Goal: Check status: Check status

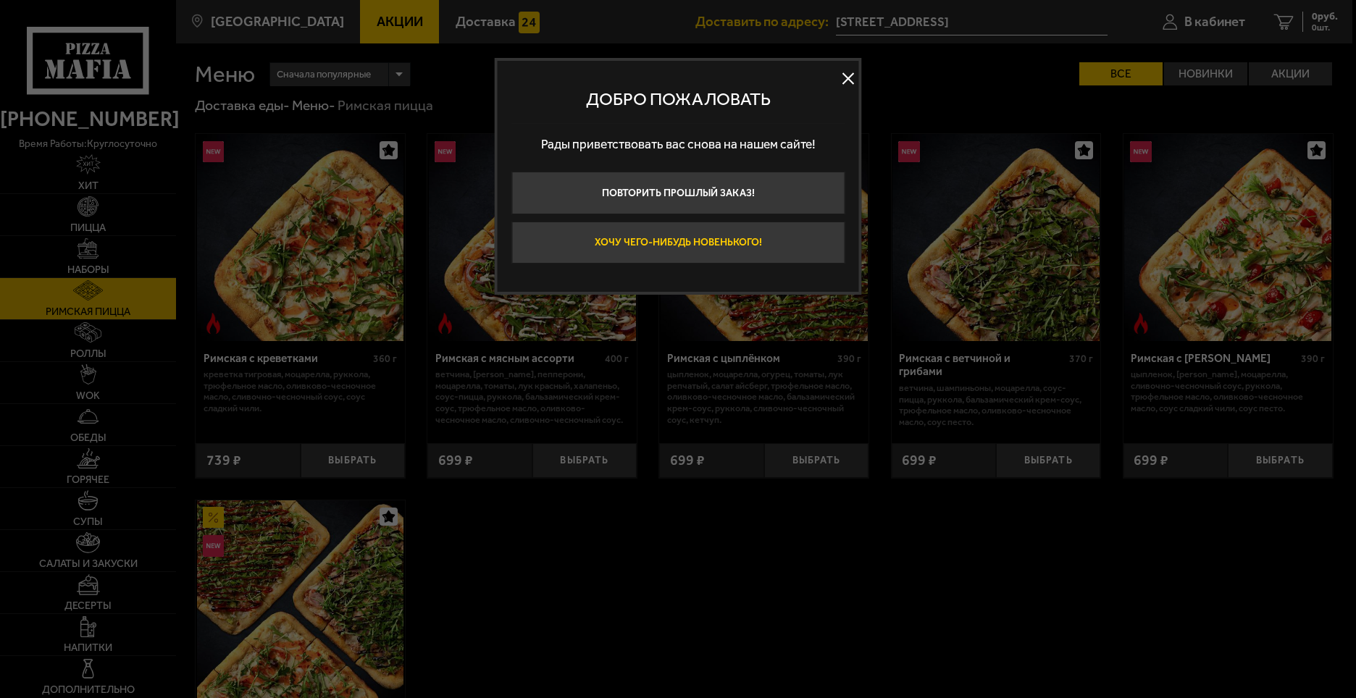
drag, startPoint x: 723, startPoint y: 251, endPoint x: 1182, endPoint y: 53, distance: 500.2
click at [725, 251] on button "Хочу чего-нибудь новенького!" at bounding box center [678, 243] width 333 height 43
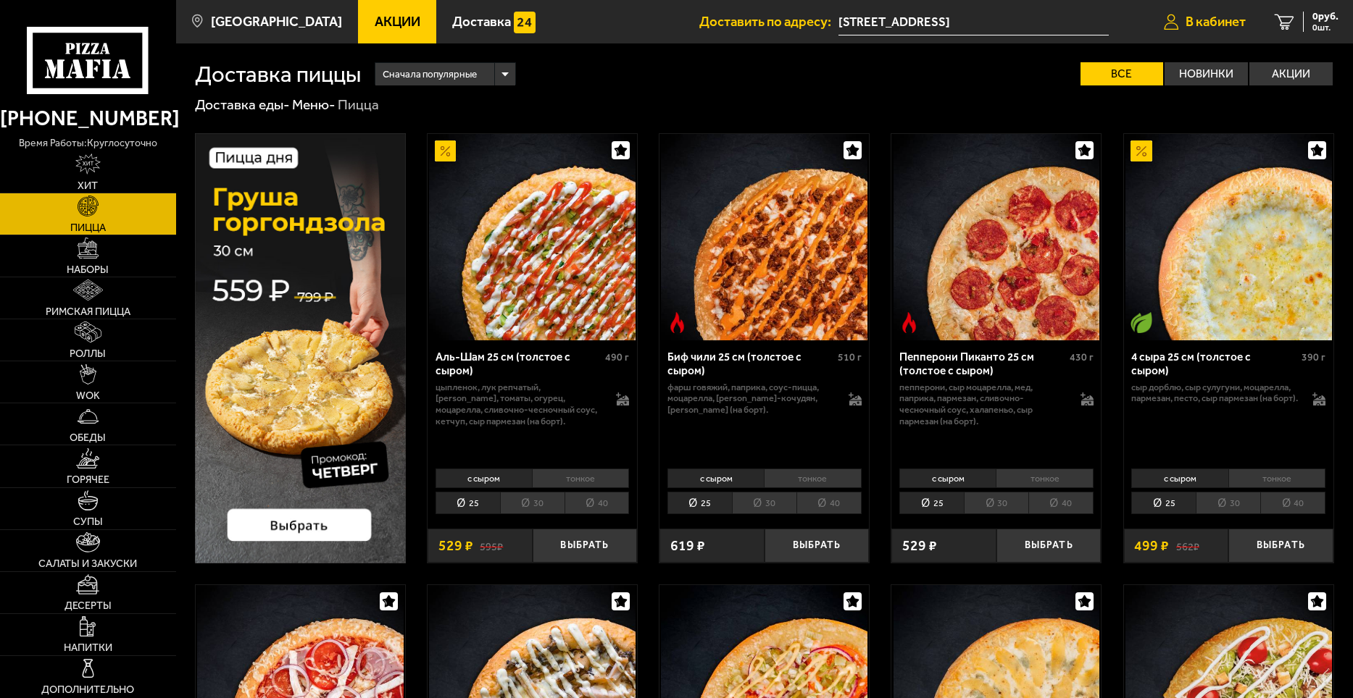
click at [1197, 25] on span "В кабинет" at bounding box center [1215, 22] width 60 height 14
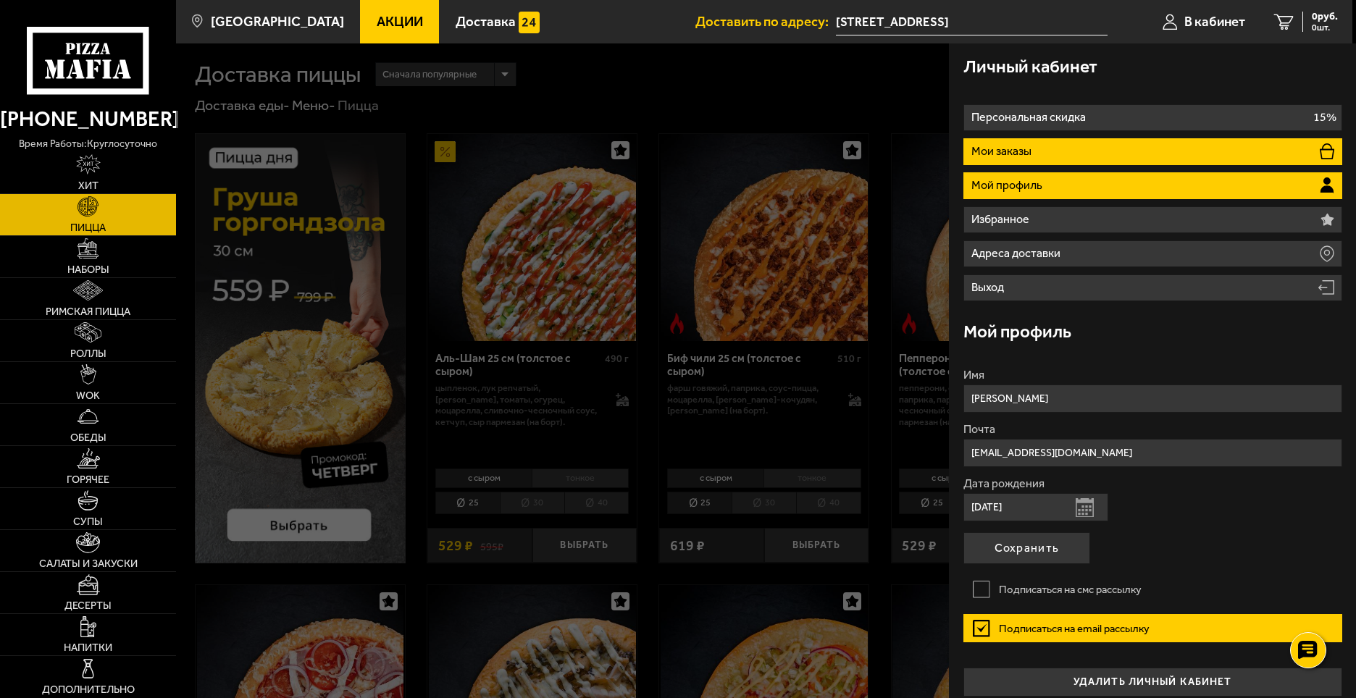
click at [1057, 153] on li "Мои заказы" at bounding box center [1153, 151] width 379 height 27
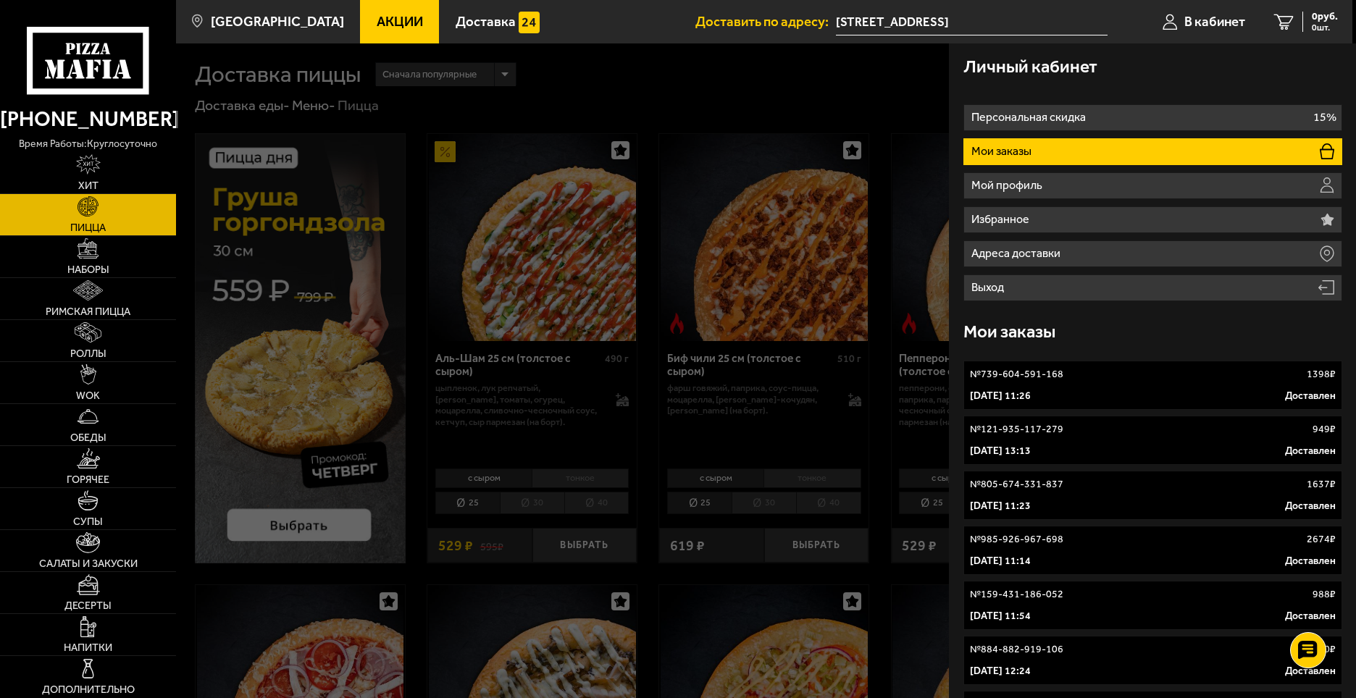
click at [1035, 492] on p "№ 805-674-331-837" at bounding box center [1016, 484] width 93 height 14
